Goal: Transaction & Acquisition: Purchase product/service

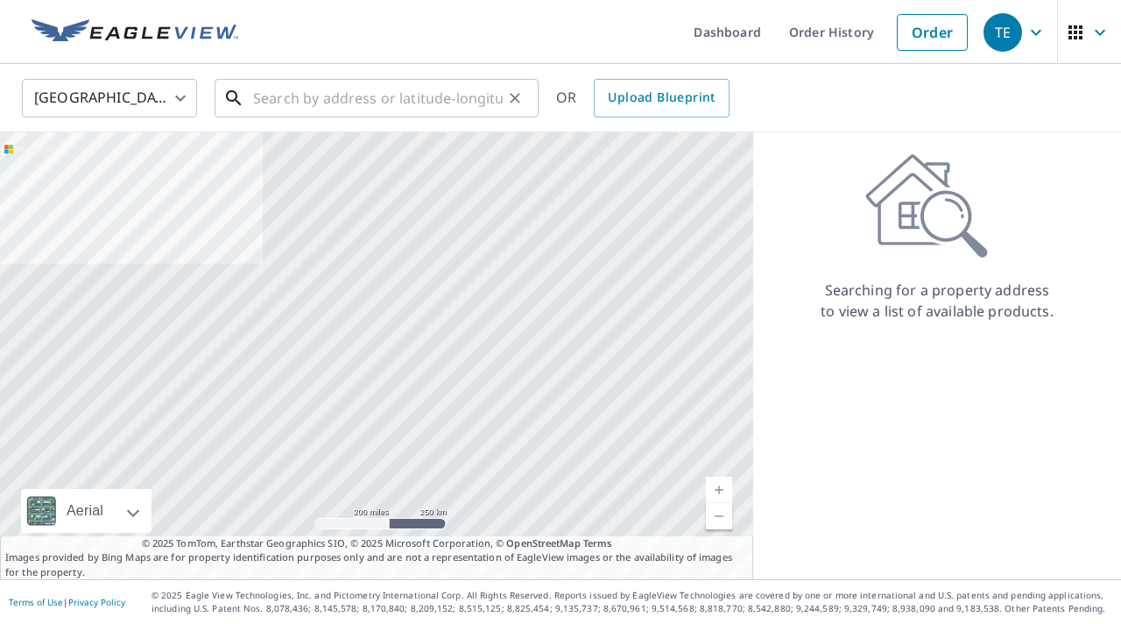
click at [423, 102] on input "text" at bounding box center [378, 98] width 250 height 49
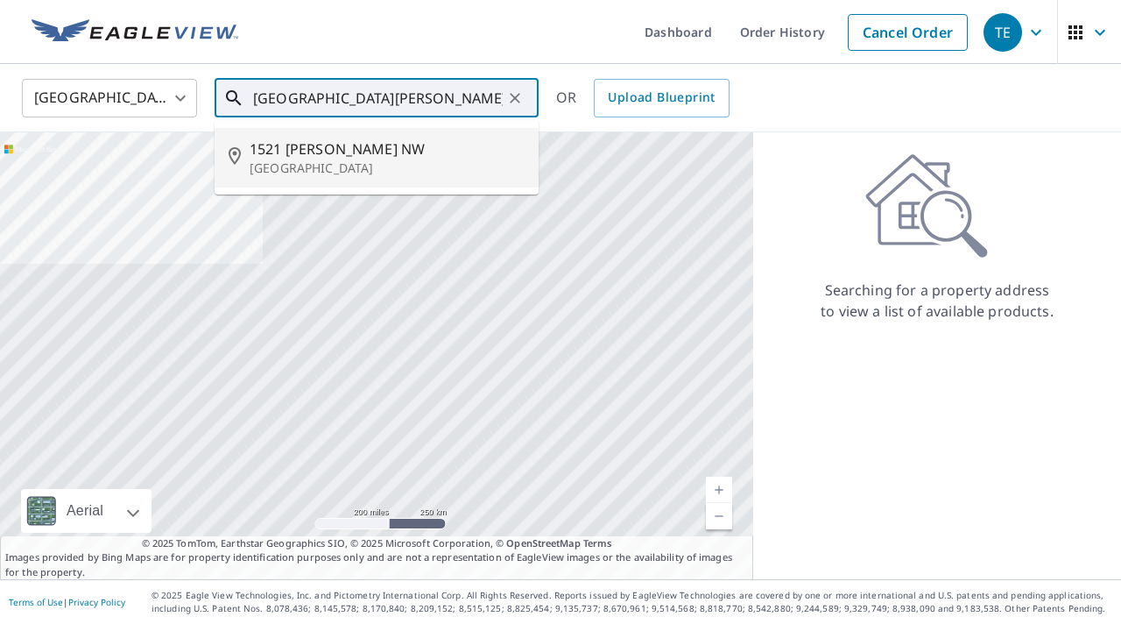
click at [328, 158] on span "1521 [PERSON_NAME] NW" at bounding box center [387, 148] width 275 height 21
type input "1521 [PERSON_NAME][GEOGRAPHIC_DATA]"
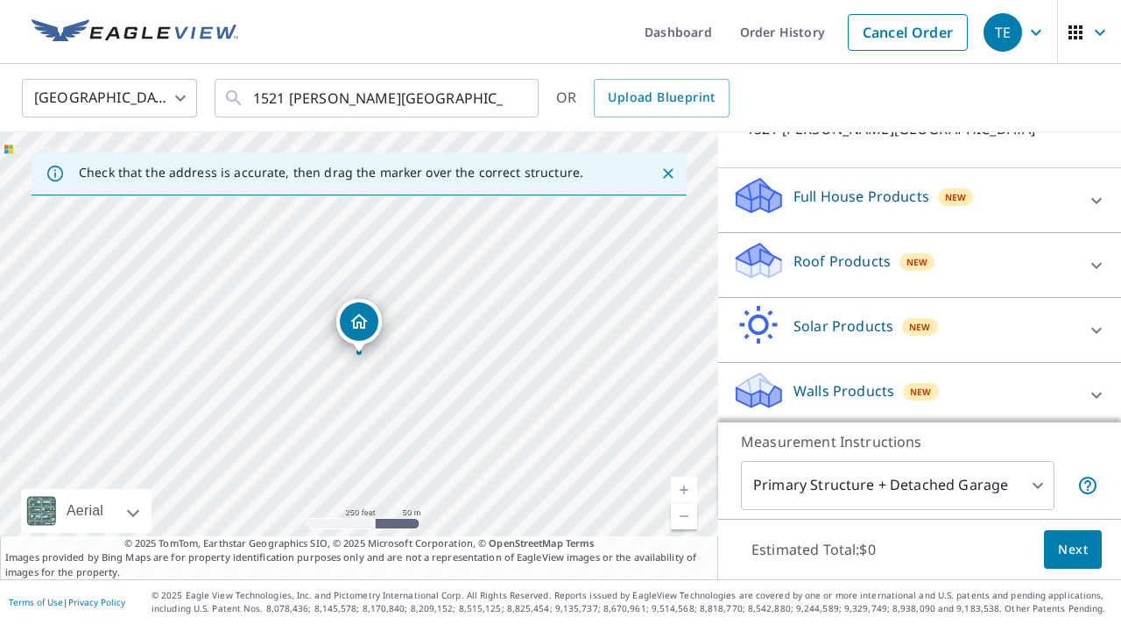
scroll to position [152, 0]
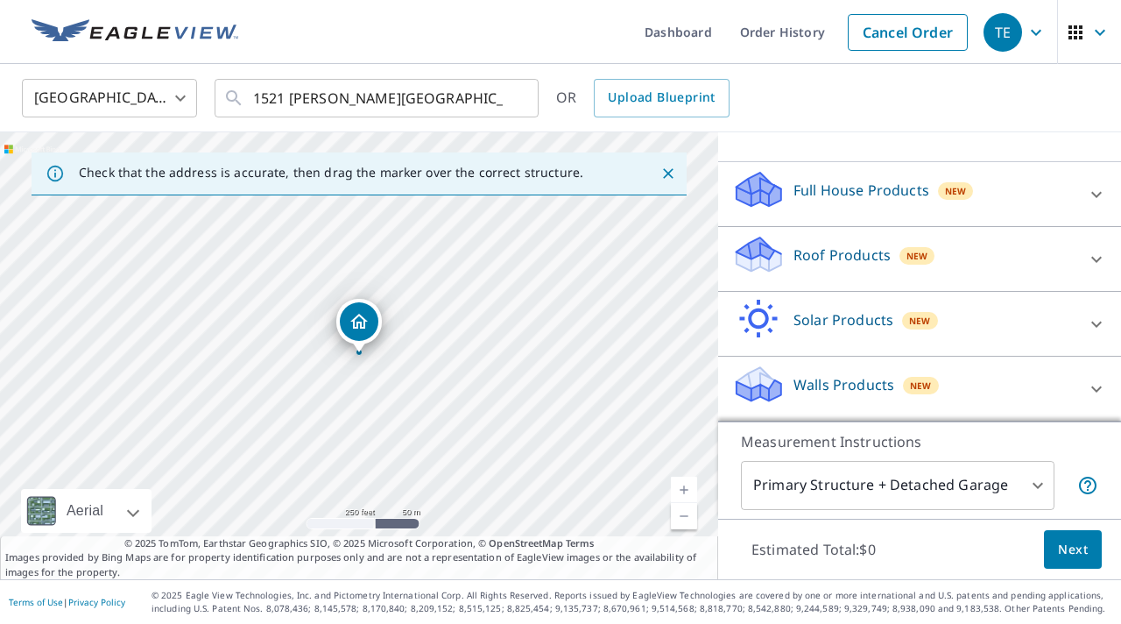
click at [1107, 242] on div at bounding box center [1097, 259] width 42 height 42
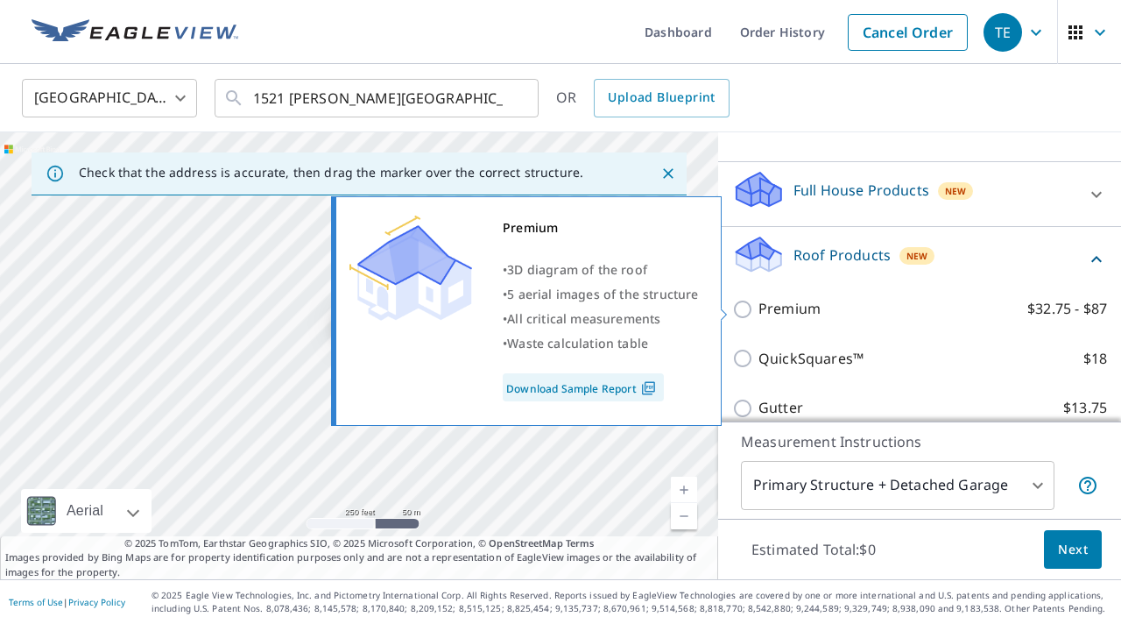
click at [734, 301] on input "Premium $32.75 - $87" at bounding box center [745, 309] width 26 height 21
checkbox input "true"
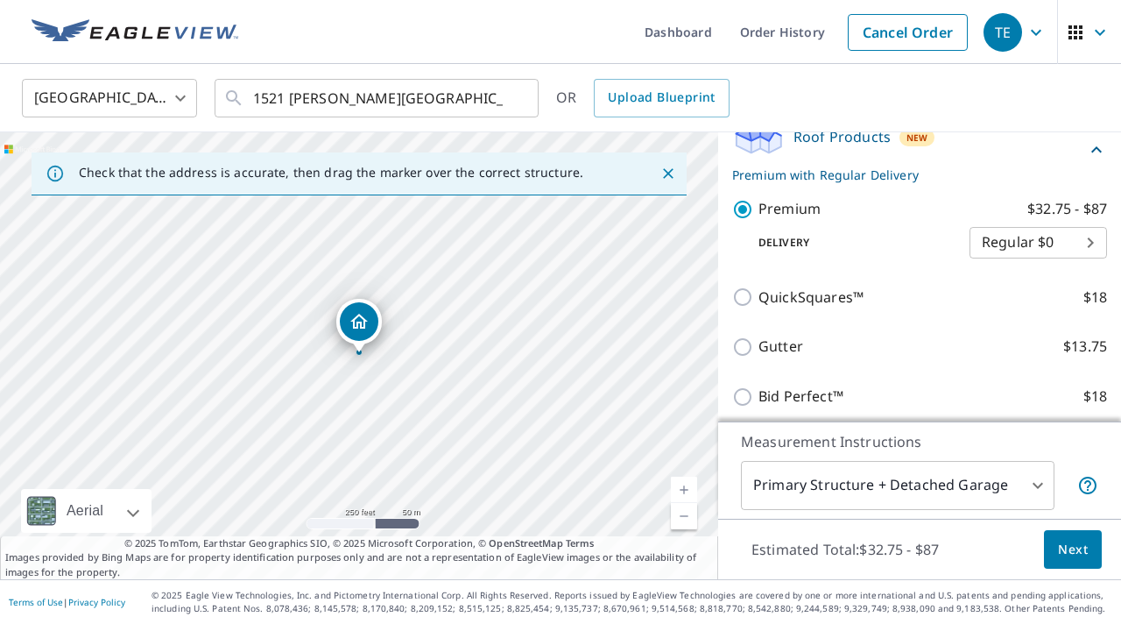
scroll to position [293, 0]
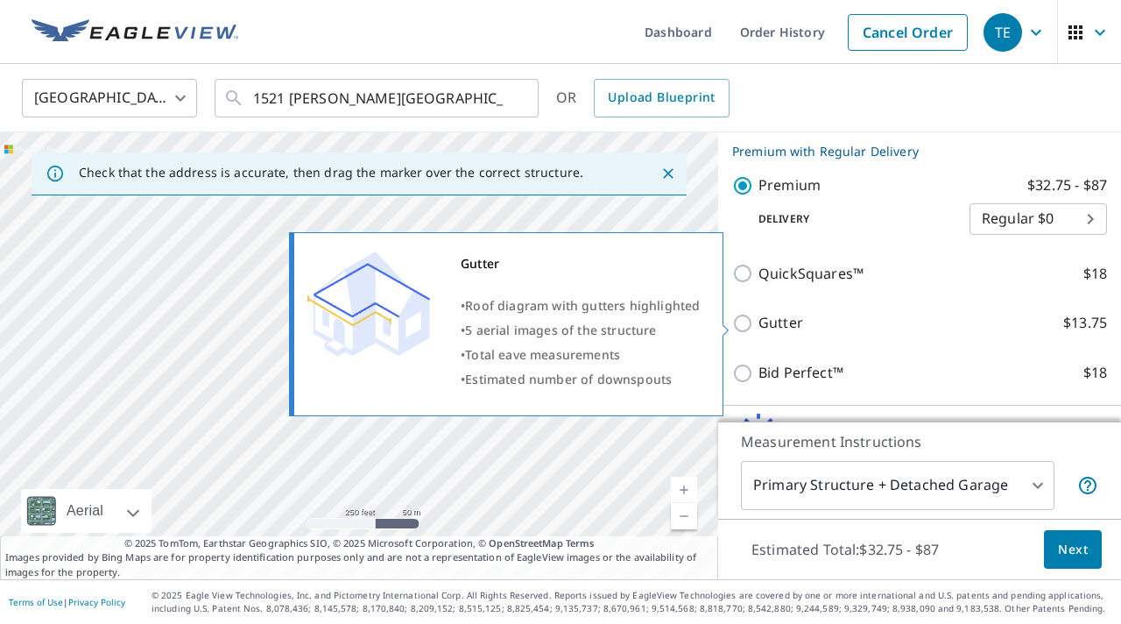
click at [745, 324] on input "Gutter $13.75" at bounding box center [745, 323] width 26 height 21
checkbox input "true"
checkbox input "false"
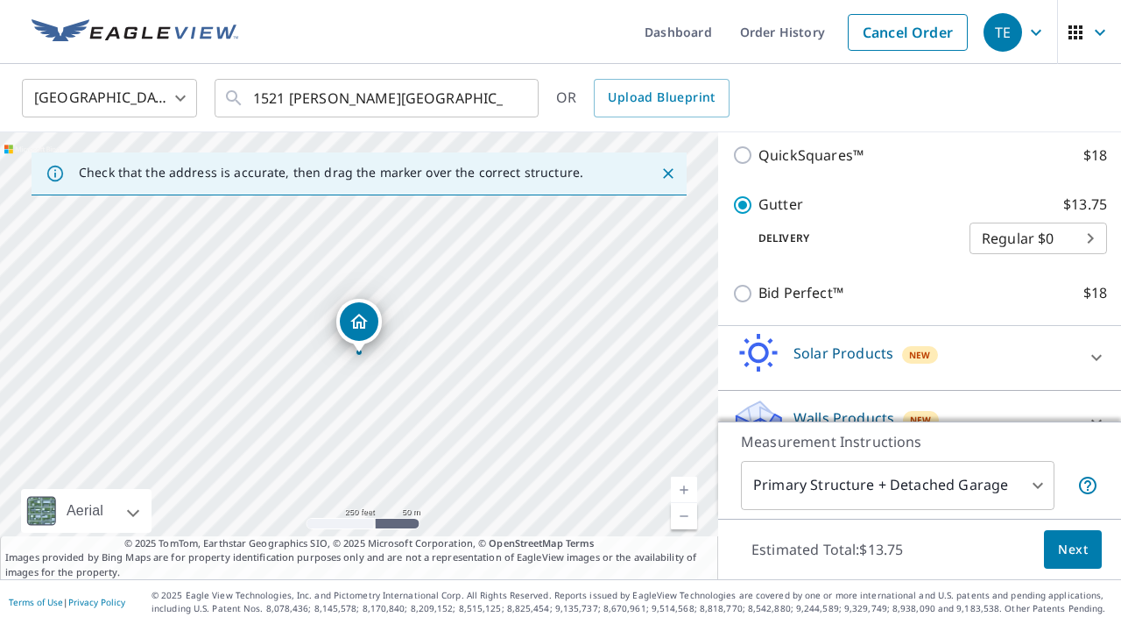
scroll to position [402, 0]
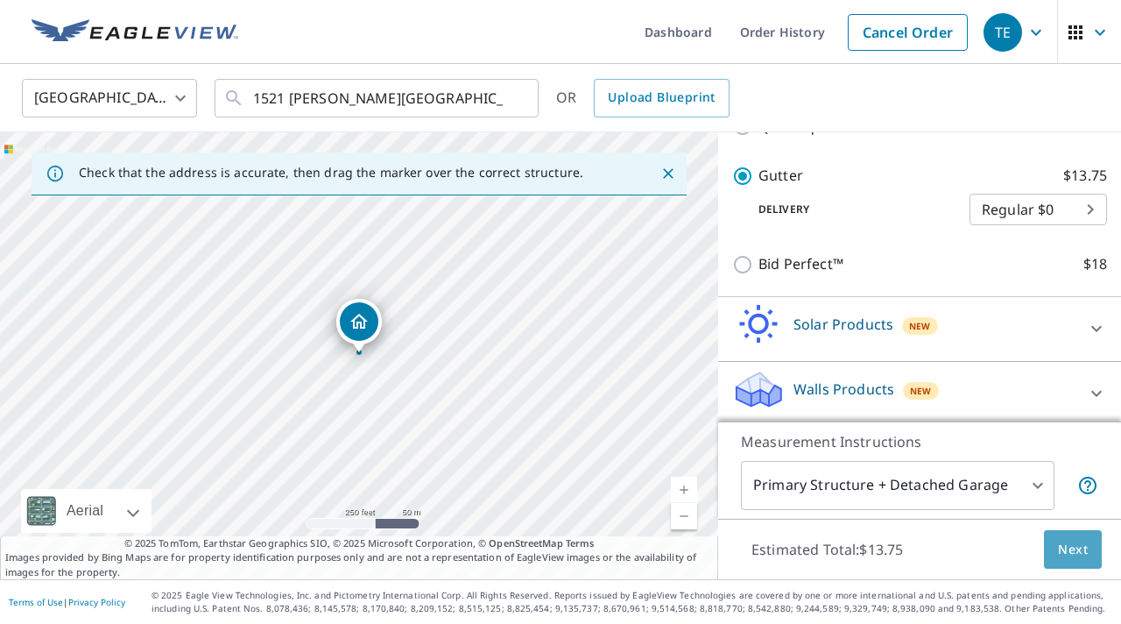
click at [1082, 550] on span "Next" at bounding box center [1073, 550] width 30 height 22
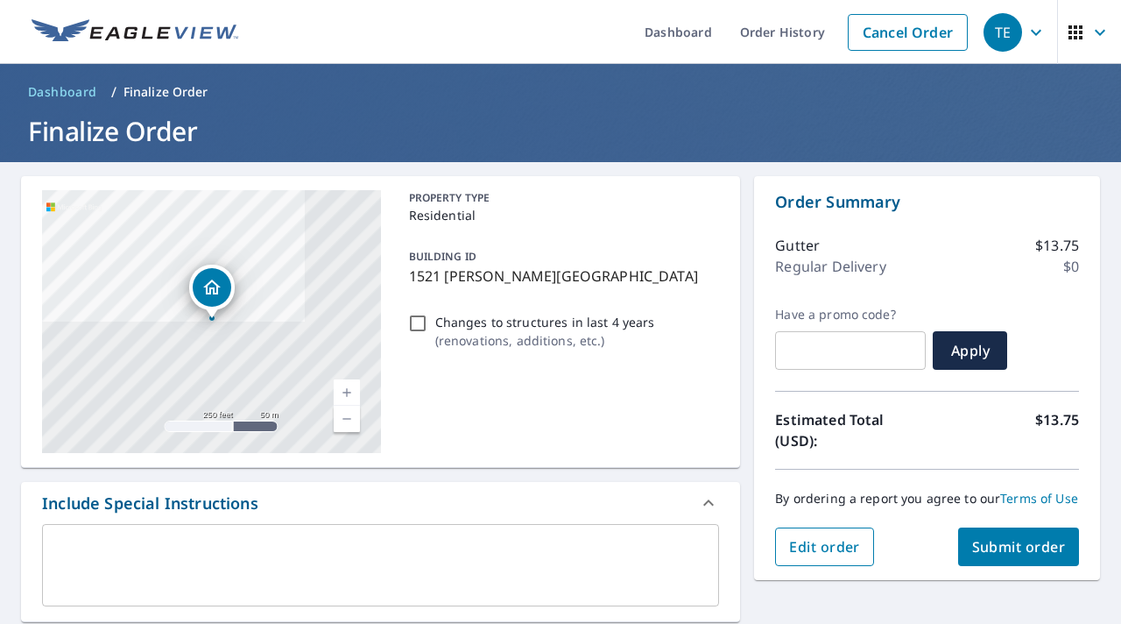
click at [817, 558] on button "Edit order" at bounding box center [824, 546] width 99 height 39
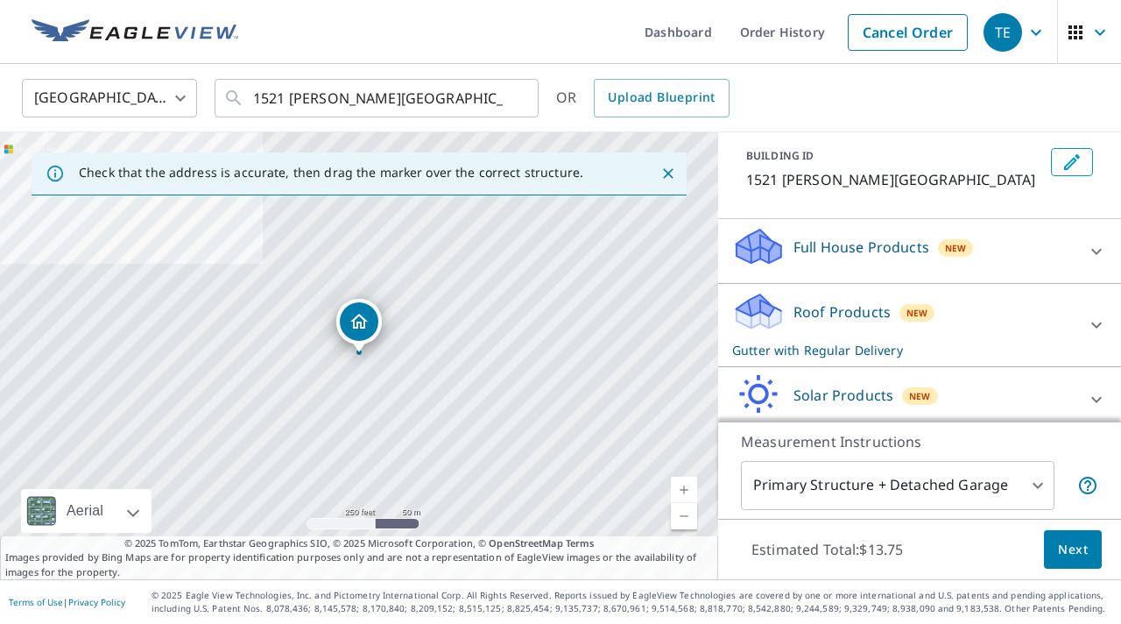
scroll to position [170, 0]
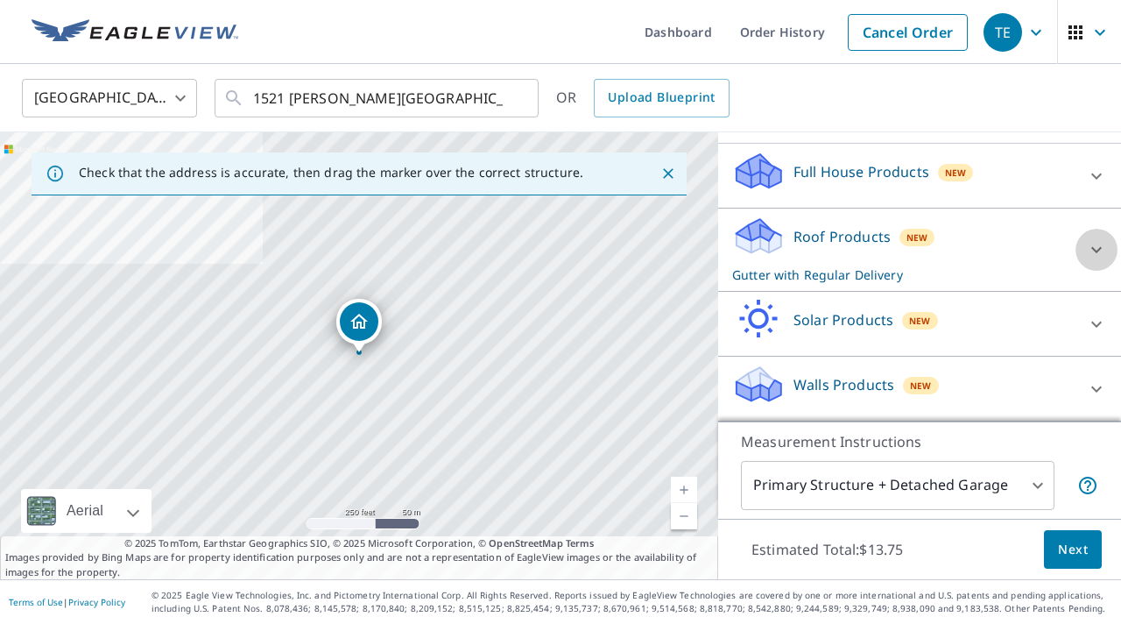
click at [1085, 252] on div at bounding box center [1097, 250] width 42 height 42
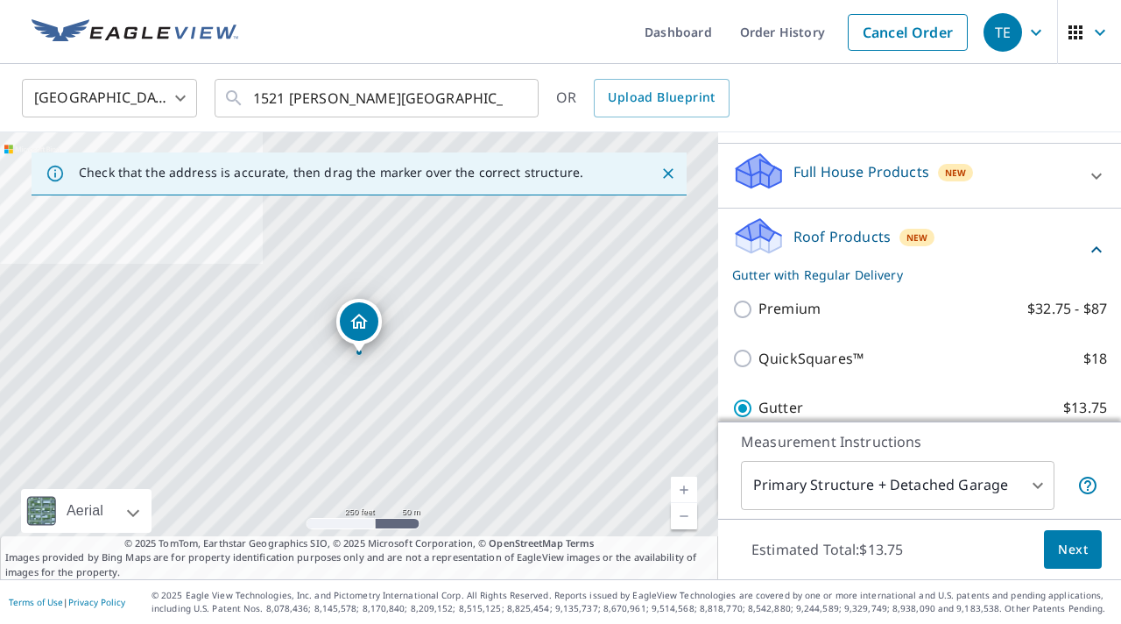
scroll to position [201, 0]
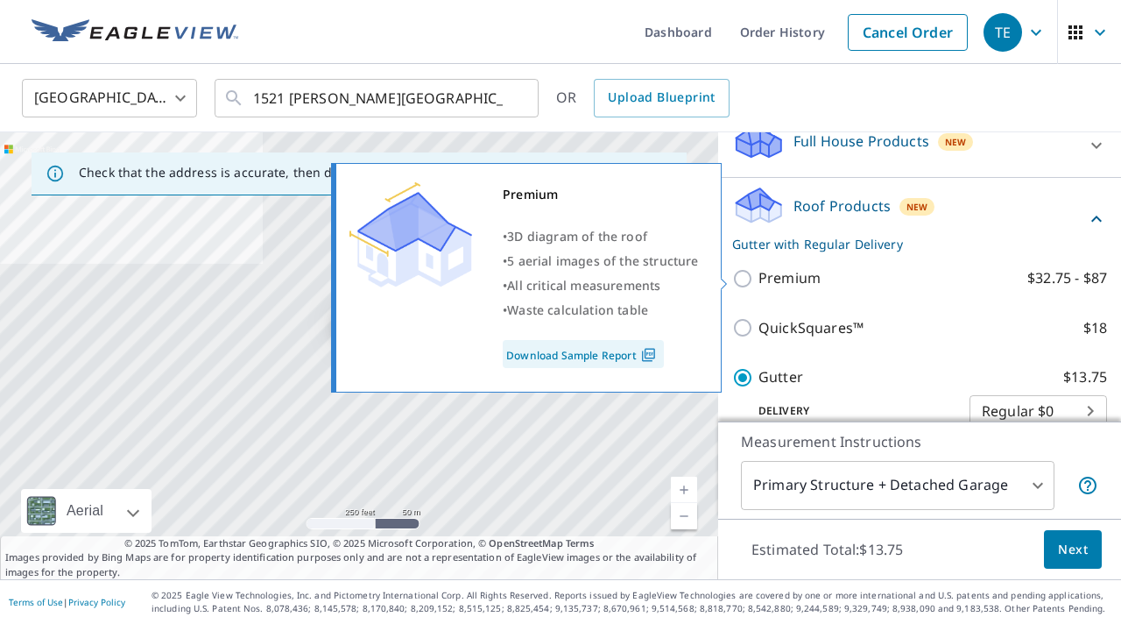
click at [742, 275] on input "Premium $32.75 - $87" at bounding box center [745, 278] width 26 height 21
checkbox input "true"
checkbox input "false"
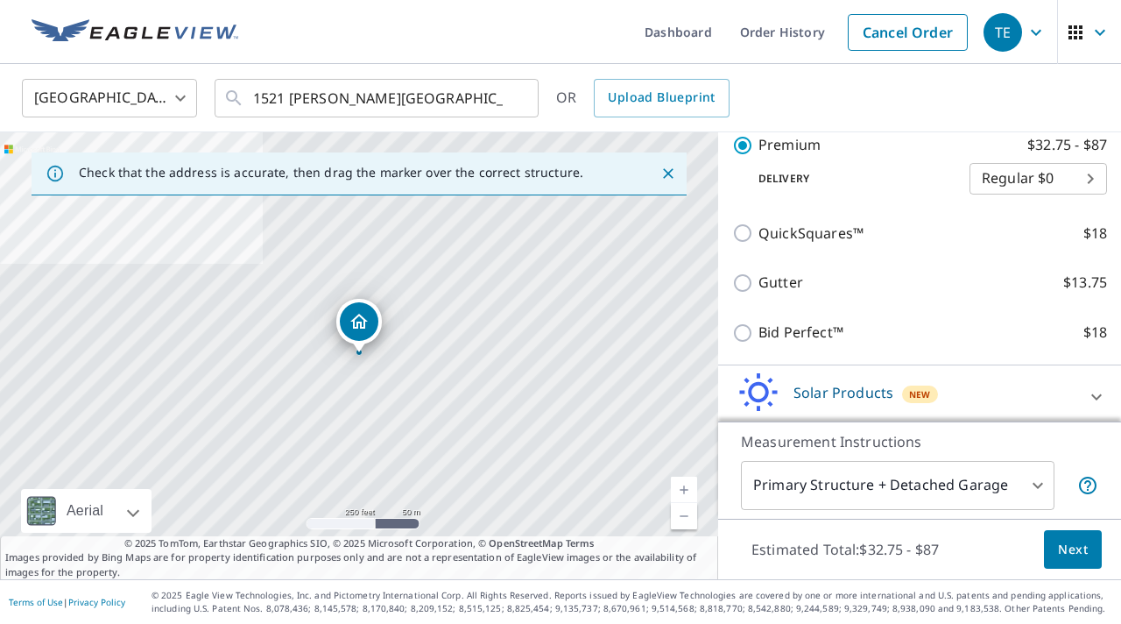
scroll to position [330, 0]
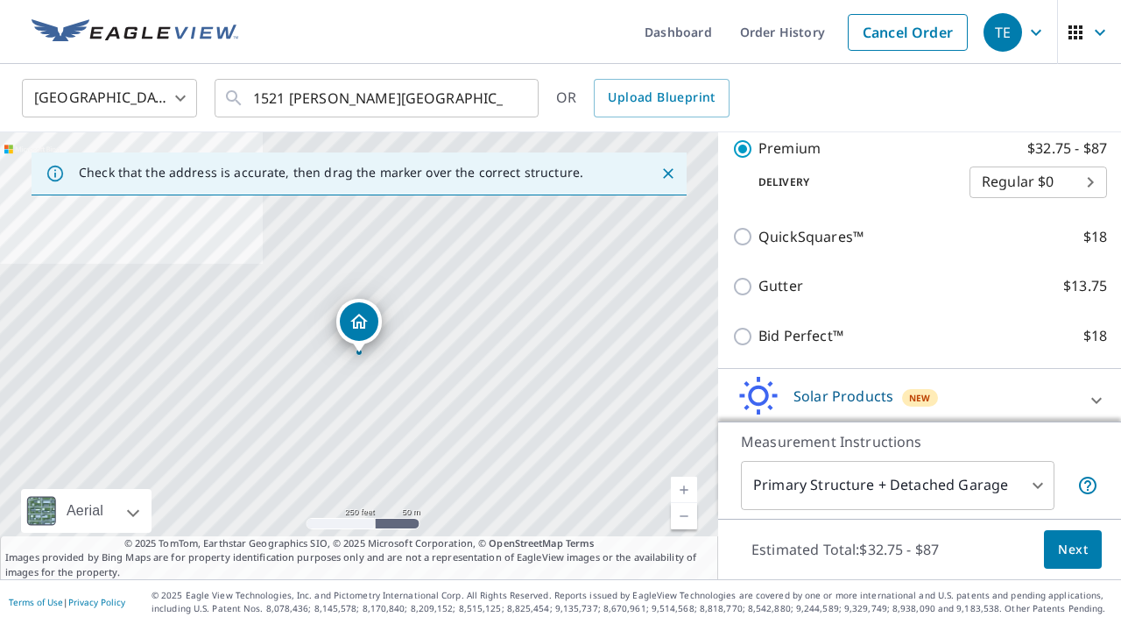
click at [1078, 548] on span "Next" at bounding box center [1073, 550] width 30 height 22
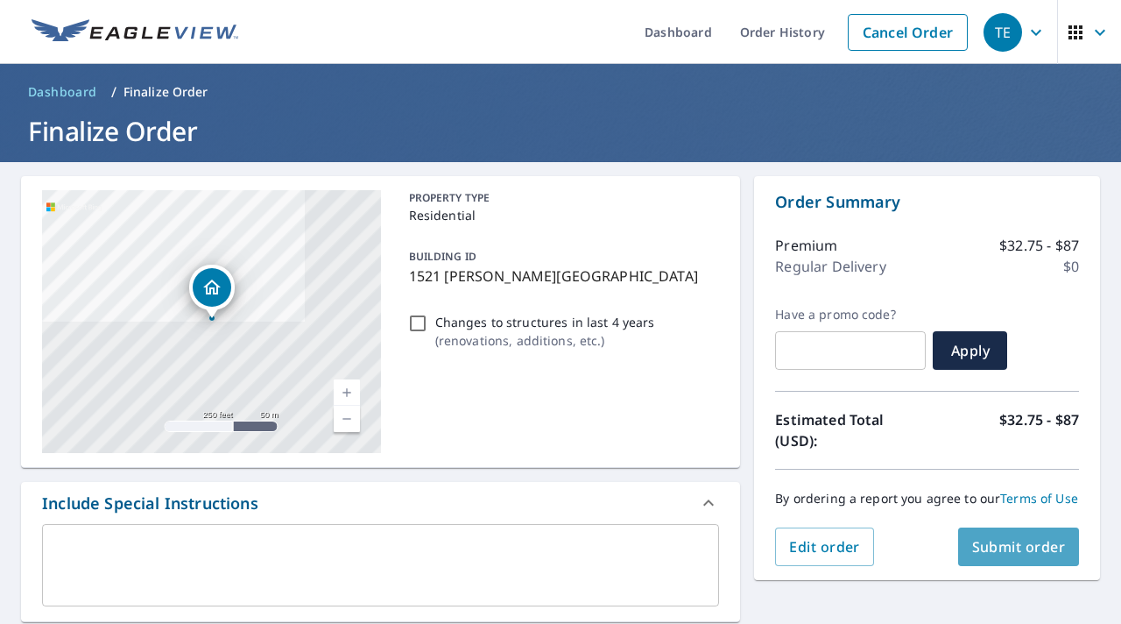
click at [1006, 545] on span "Submit order" at bounding box center [1019, 546] width 94 height 19
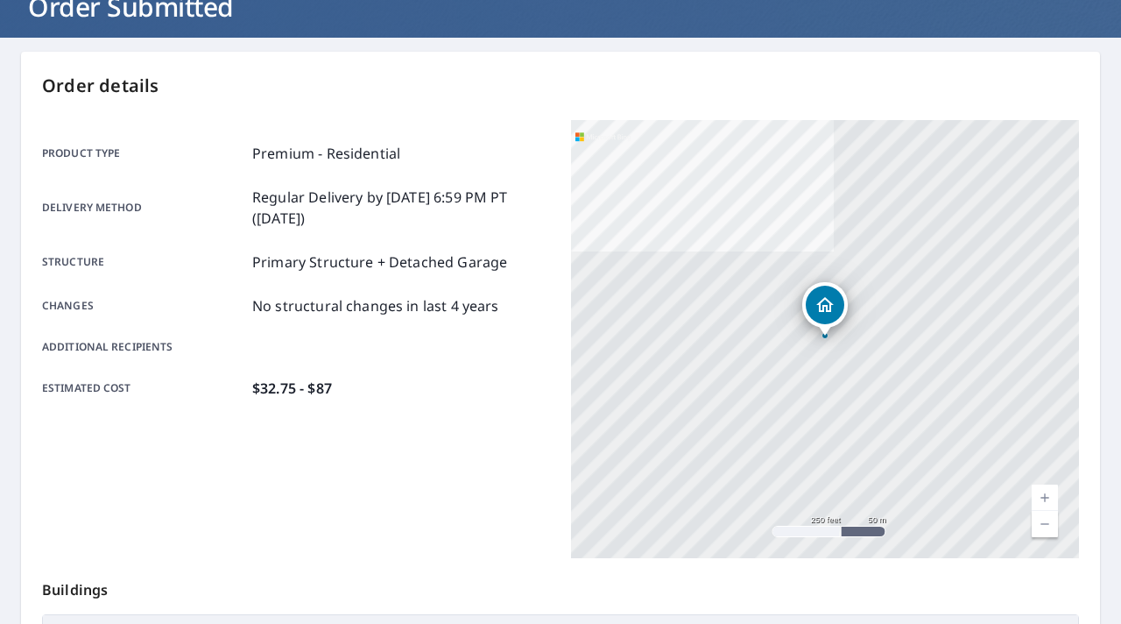
scroll to position [407, 0]
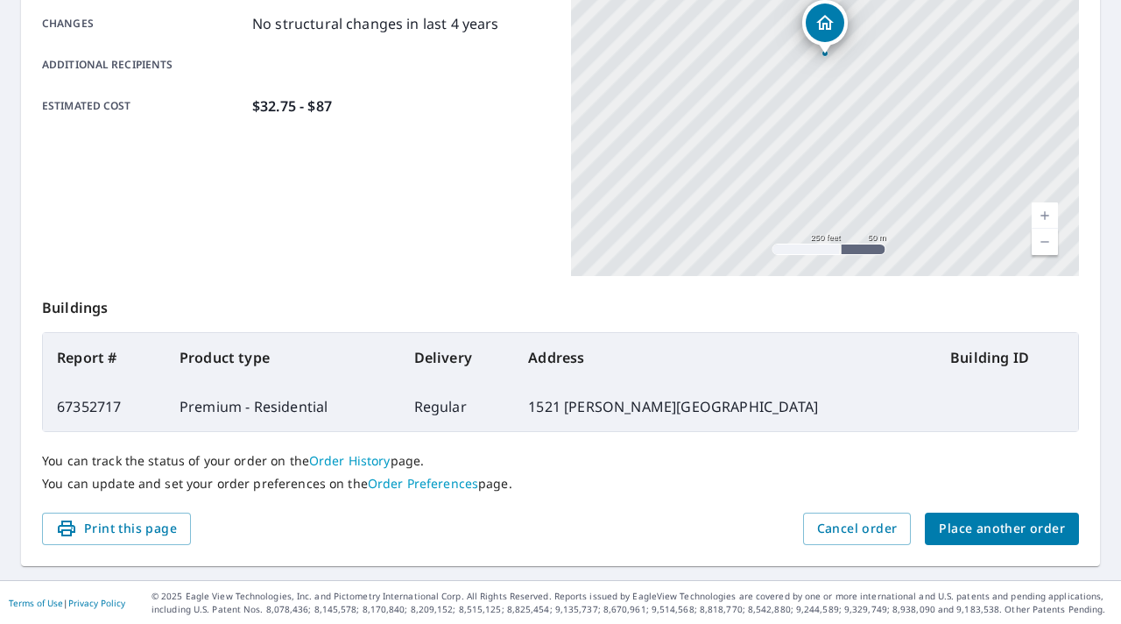
click at [990, 520] on span "Place another order" at bounding box center [1002, 529] width 126 height 22
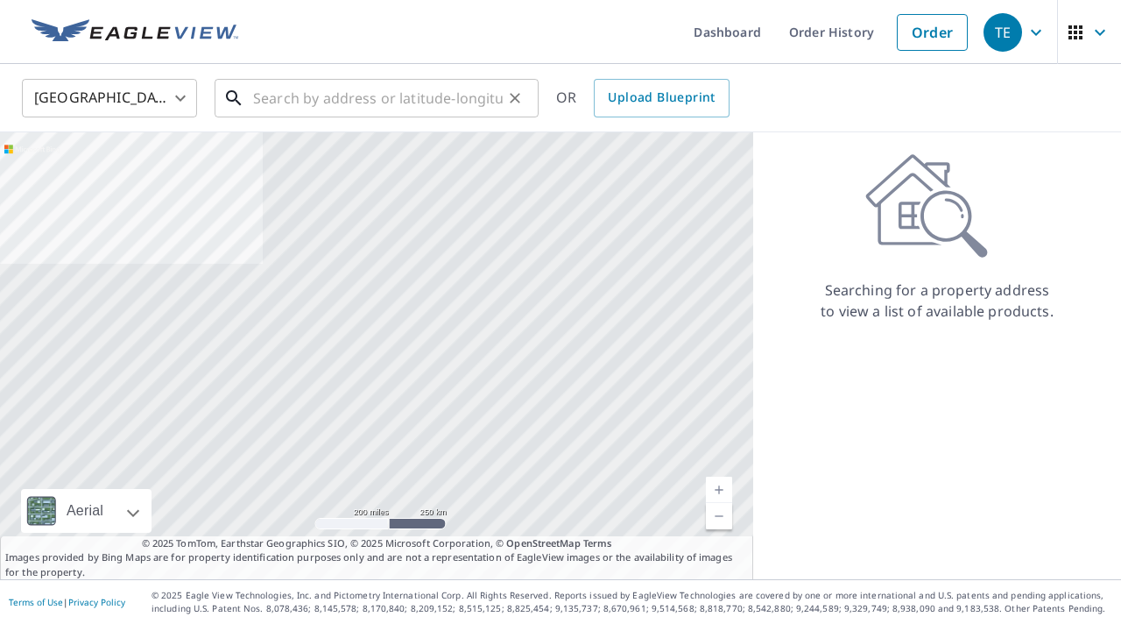
click at [366, 103] on input "text" at bounding box center [378, 98] width 250 height 49
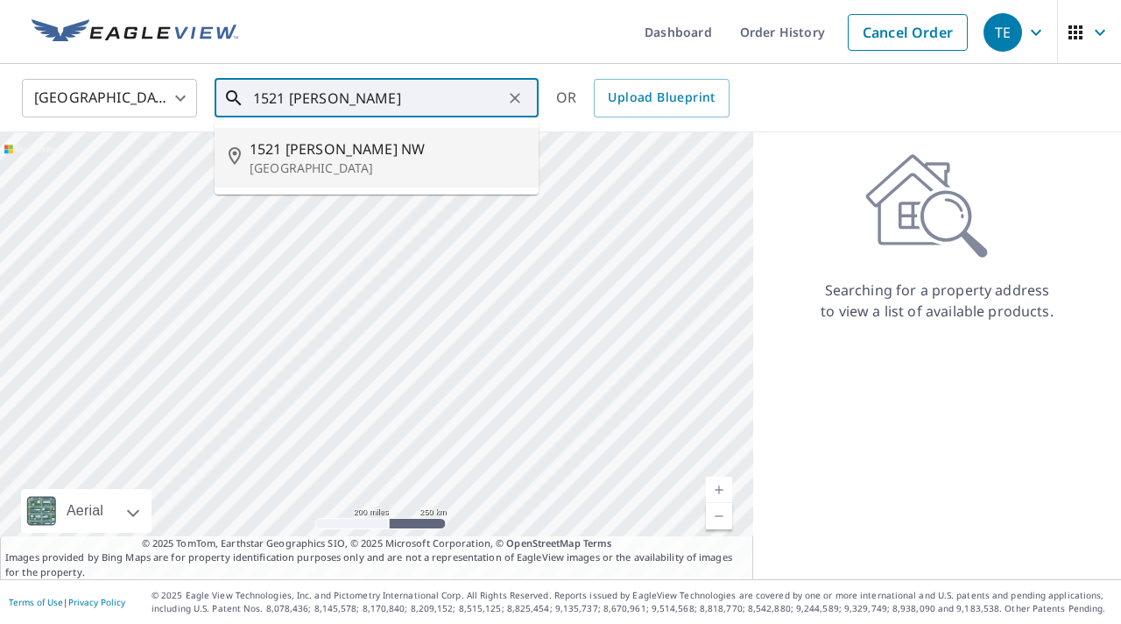
click at [313, 167] on p "[GEOGRAPHIC_DATA]" at bounding box center [387, 168] width 275 height 18
type input "1521 [PERSON_NAME][GEOGRAPHIC_DATA]"
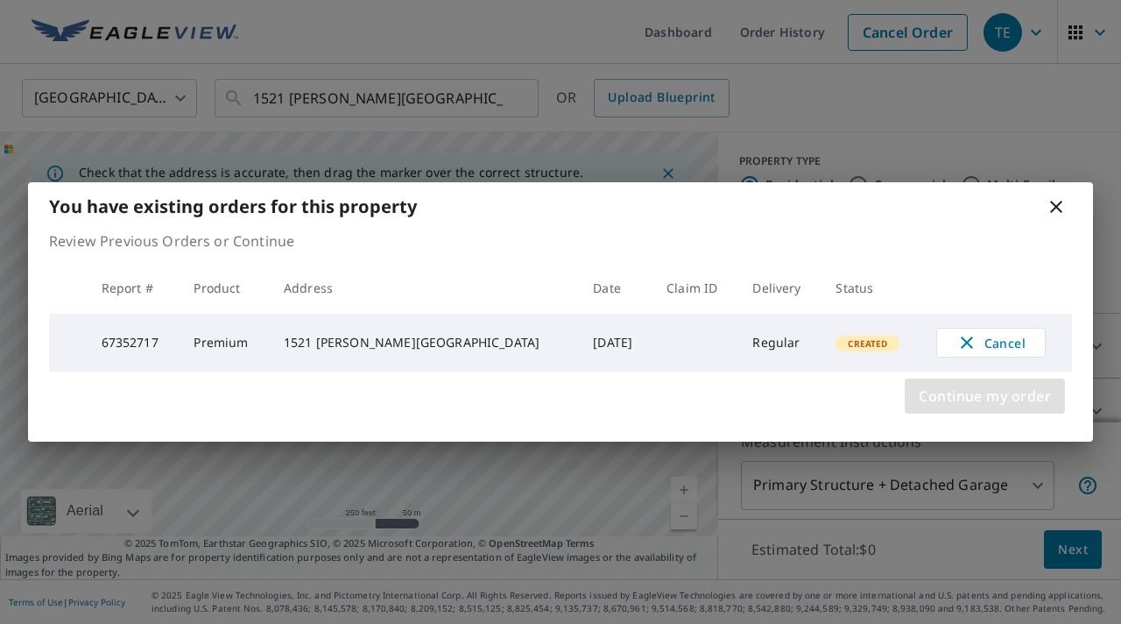
click at [963, 395] on span "Continue my order" at bounding box center [985, 396] width 132 height 25
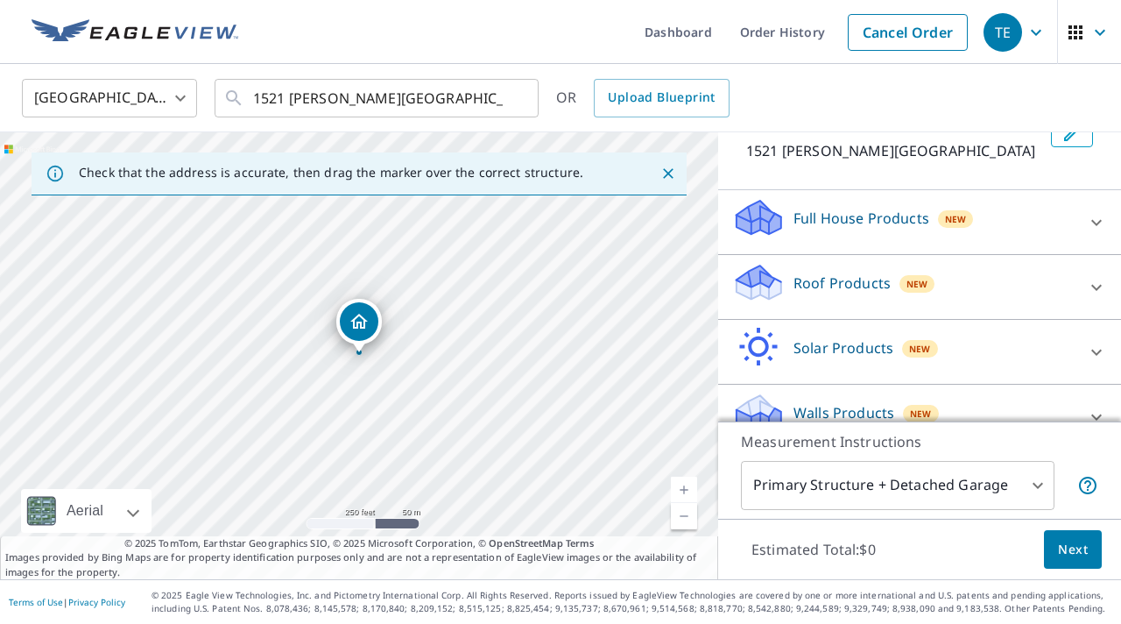
scroll to position [152, 0]
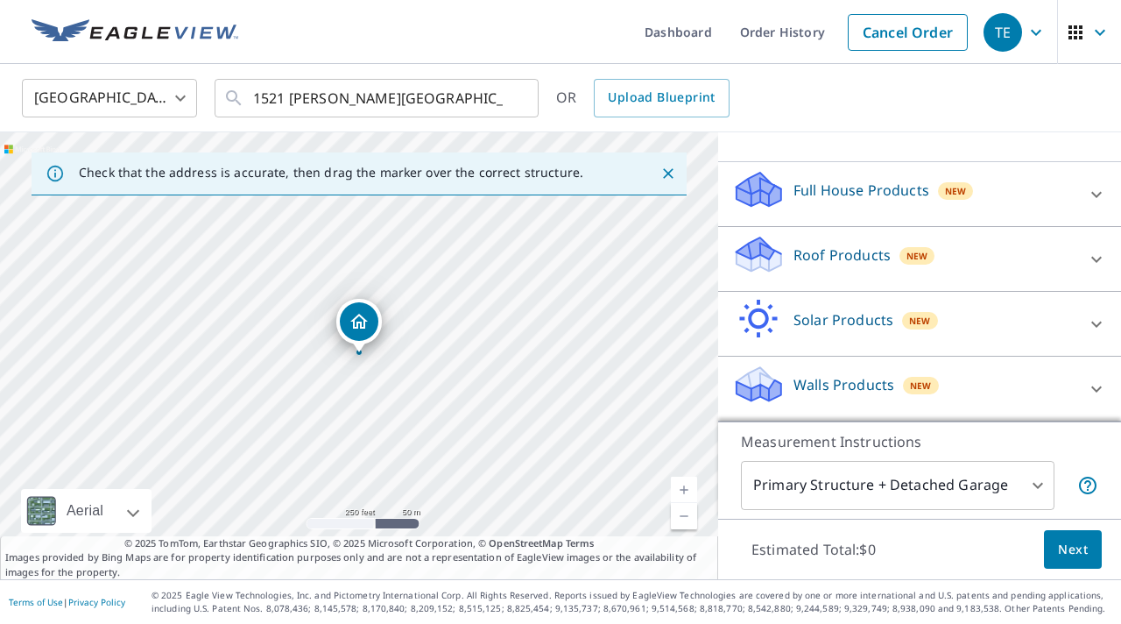
click at [1071, 259] on div "Roof Products New" at bounding box center [903, 259] width 343 height 50
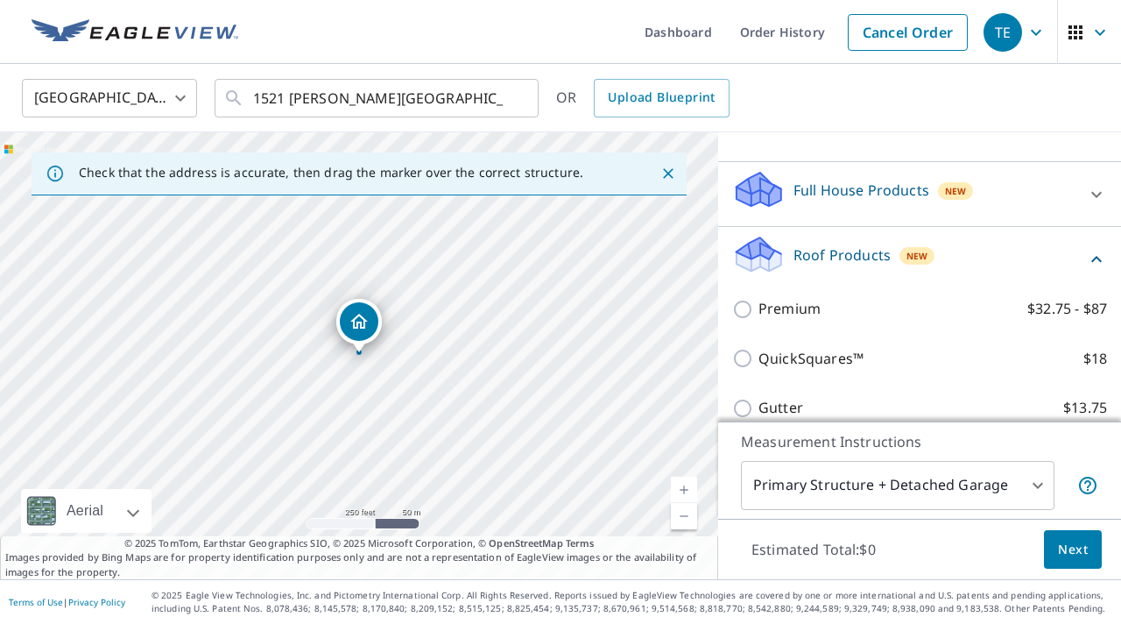
scroll to position [184, 0]
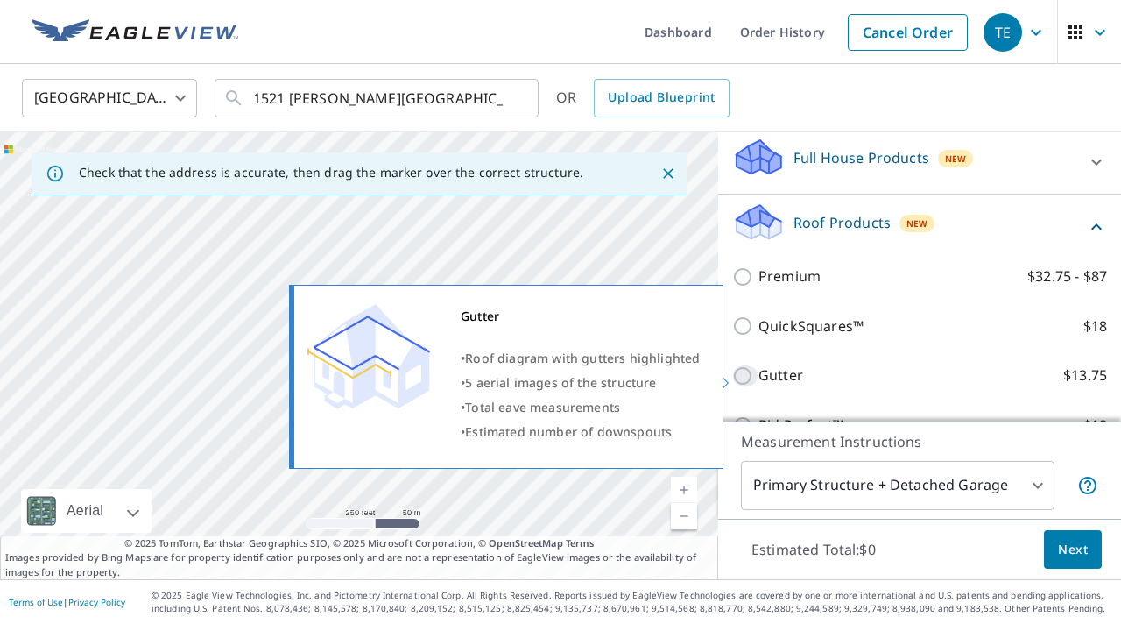
click at [742, 373] on input "Gutter $13.75" at bounding box center [745, 375] width 26 height 21
checkbox input "true"
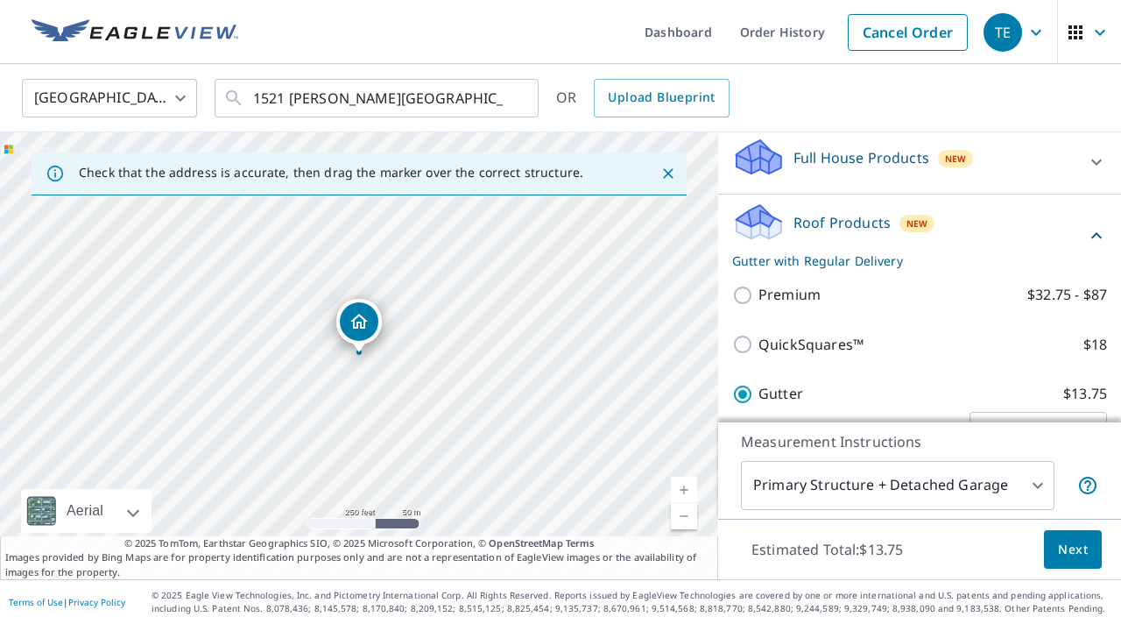
click at [1079, 542] on span "Next" at bounding box center [1073, 550] width 30 height 22
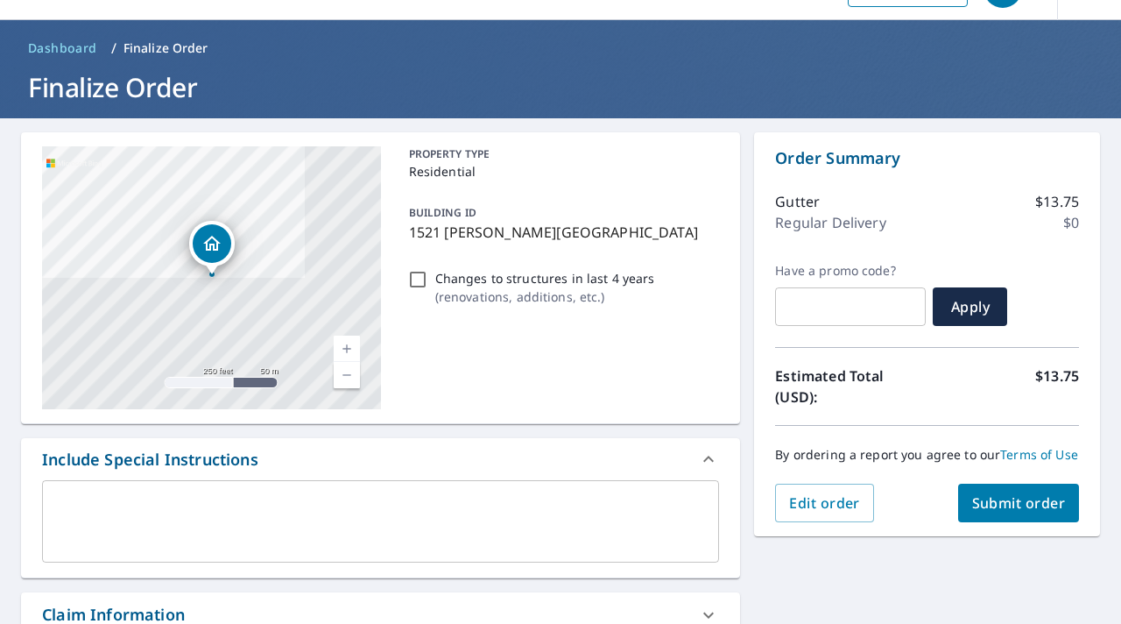
scroll to position [53, 0]
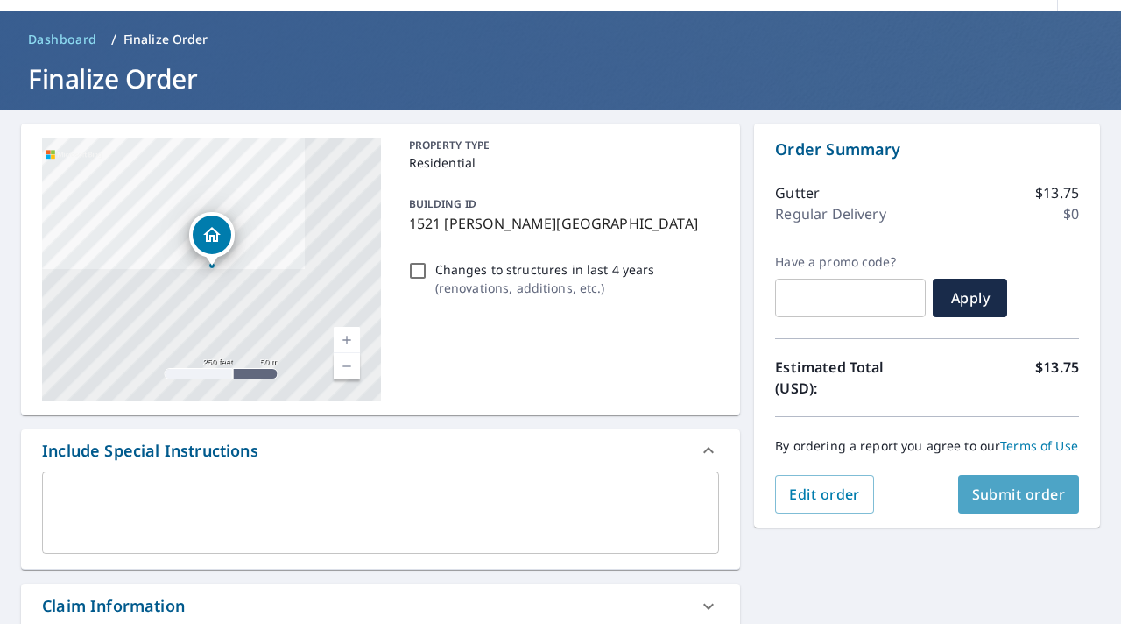
click at [1002, 489] on span "Submit order" at bounding box center [1019, 493] width 94 height 19
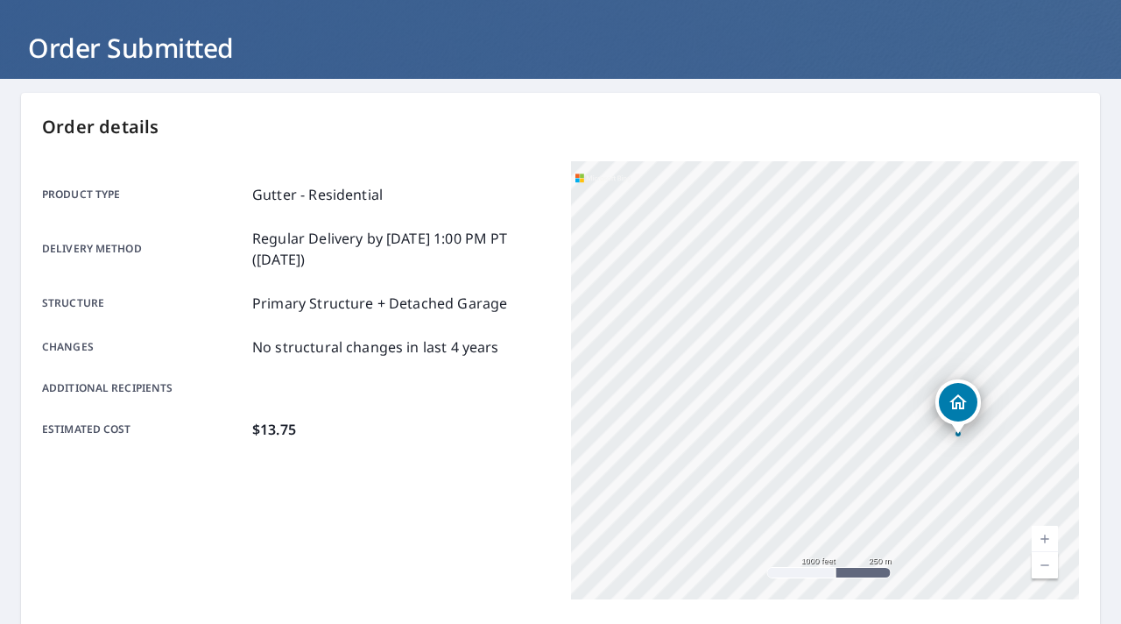
scroll to position [89, 0]
